Goal: Use online tool/utility: Utilize a website feature to perform a specific function

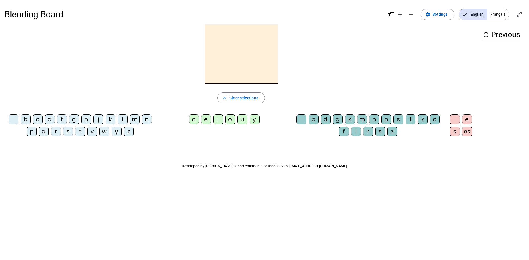
click at [252, 169] on p "Developed by [PERSON_NAME]. Send comments or feedback to [EMAIL_ADDRESS][DOMAIN…" at bounding box center [264, 166] width 520 height 7
click at [253, 167] on p "Developed by [PERSON_NAME]. Send comments or feedback to [EMAIL_ADDRESS][DOMAIN…" at bounding box center [264, 166] width 520 height 7
click at [259, 165] on p "Developed by [PERSON_NAME]. Send comments or feedback to [EMAIL_ADDRESS][DOMAIN…" at bounding box center [264, 166] width 520 height 7
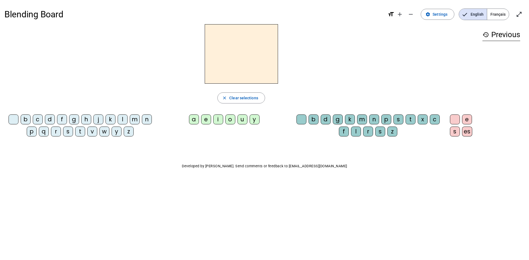
click at [493, 13] on span "Français" at bounding box center [498, 14] width 22 height 11
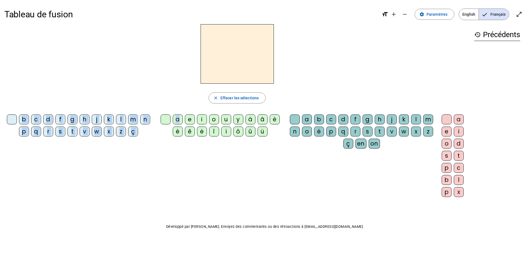
drag, startPoint x: 178, startPoint y: 121, endPoint x: 214, endPoint y: 68, distance: 63.9
click at [214, 68] on div "close [PERSON_NAME] les sélections b c d f g h j k l m n p q r s t v w x z ç a …" at bounding box center [236, 112] width 465 height 177
click at [178, 118] on div "a" at bounding box center [178, 120] width 10 height 10
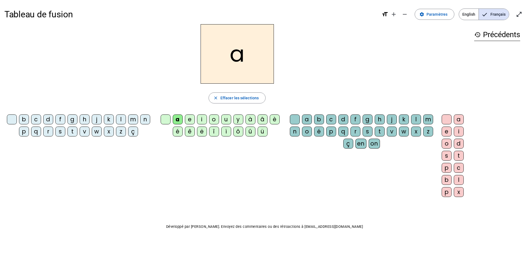
click at [189, 120] on div "e" at bounding box center [190, 120] width 10 height 10
click at [232, 100] on span "Effacer les sélections" at bounding box center [239, 98] width 38 height 7
click at [203, 121] on div "i" at bounding box center [202, 120] width 10 height 10
click at [215, 121] on div "o" at bounding box center [214, 120] width 10 height 10
click at [212, 133] on div "î" at bounding box center [214, 132] width 10 height 10
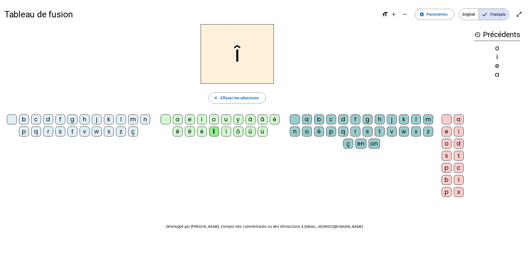
click at [227, 133] on div "ï" at bounding box center [226, 132] width 10 height 10
click at [247, 97] on span "Effacer les sélections" at bounding box center [239, 98] width 38 height 7
click at [348, 144] on div "ç" at bounding box center [348, 144] width 10 height 10
click at [377, 145] on div "on" at bounding box center [374, 144] width 11 height 10
click at [254, 99] on span "Effacer les sélections" at bounding box center [239, 98] width 38 height 7
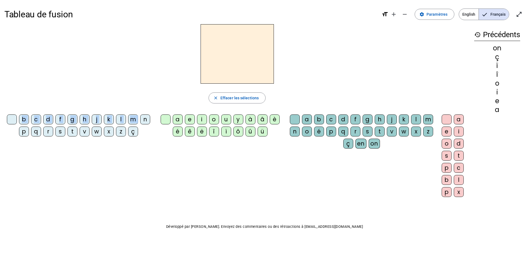
drag, startPoint x: 142, startPoint y: 118, endPoint x: 195, endPoint y: 70, distance: 71.3
click at [198, 66] on div "close [PERSON_NAME] les sélections b c d f g h j k l m n p q r s t v w x z ç a …" at bounding box center [236, 112] width 465 height 177
drag, startPoint x: 169, startPoint y: 100, endPoint x: 155, endPoint y: 111, distance: 18.1
click at [169, 100] on div "close Effacer les sélections" at bounding box center [236, 98] width 465 height 11
click at [145, 119] on div "n" at bounding box center [145, 120] width 10 height 10
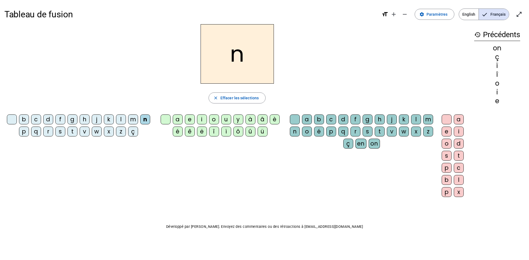
click at [177, 119] on div "a" at bounding box center [178, 120] width 10 height 10
click at [316, 118] on div "b" at bounding box center [319, 120] width 10 height 10
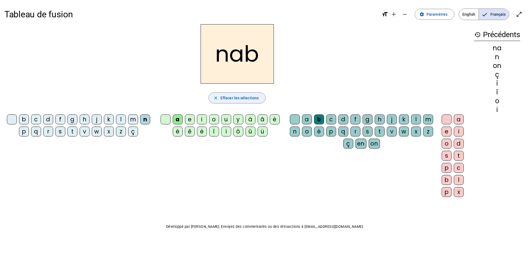
click at [250, 94] on span "button" at bounding box center [237, 97] width 56 height 13
